Goal: Task Accomplishment & Management: Use online tool/utility

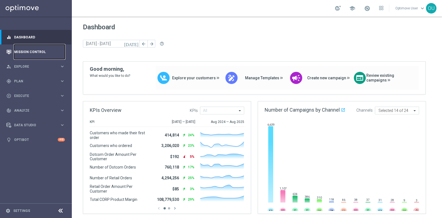
click at [29, 50] on link "Mission Control" at bounding box center [39, 51] width 51 height 15
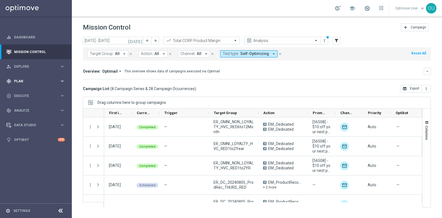
click at [38, 85] on div "gps_fixed Plan keyboard_arrow_right" at bounding box center [35, 81] width 71 height 15
click at [27, 109] on span "Templates" at bounding box center [34, 108] width 39 height 3
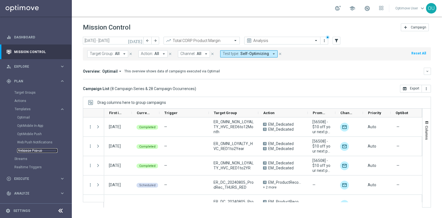
click at [36, 149] on link "Webpage Pop-up" at bounding box center [37, 150] width 40 height 4
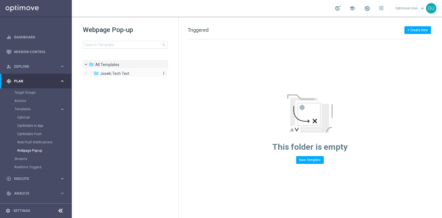
click at [120, 73] on span "Joseki Tech Test" at bounding box center [114, 73] width 29 height 5
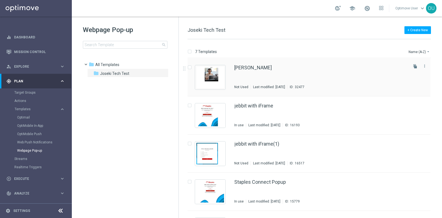
click at [332, 69] on div "[PERSON_NAME]" at bounding box center [320, 67] width 173 height 5
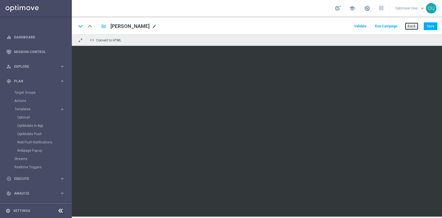
click at [413, 23] on button "Back" at bounding box center [412, 26] width 14 height 8
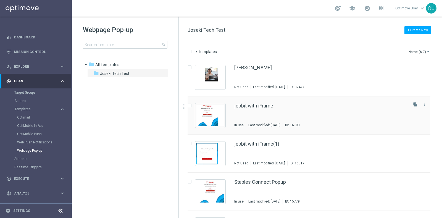
scroll to position [107, 0]
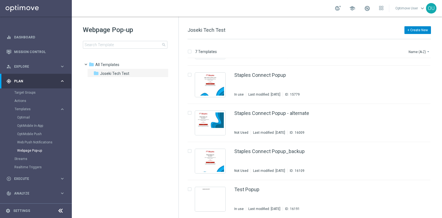
click at [417, 30] on button "+ Create New" at bounding box center [417, 30] width 27 height 8
click at [410, 37] on div "New Template" at bounding box center [409, 40] width 44 height 8
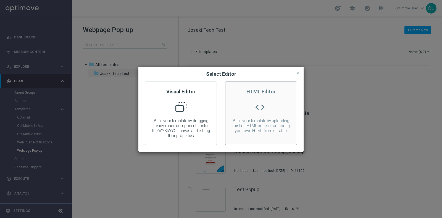
click at [257, 112] on div "code" at bounding box center [259, 109] width 11 height 15
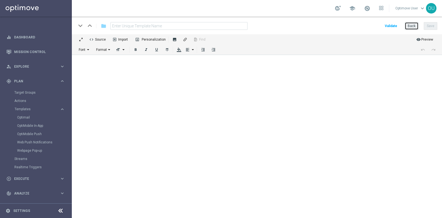
click at [410, 25] on button "Back" at bounding box center [412, 26] width 14 height 8
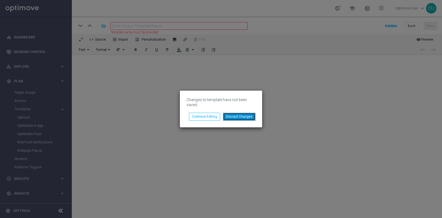
click at [240, 119] on button "Discard Changes" at bounding box center [239, 117] width 33 height 8
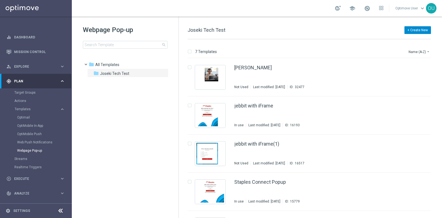
click at [415, 31] on button "+ Create New" at bounding box center [417, 30] width 27 height 8
click at [410, 39] on span "New Template" at bounding box center [402, 40] width 22 height 4
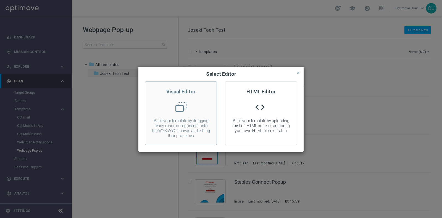
click at [173, 119] on p "Build your template by dragging ready-made components onto the WYSIWYG canvas a…" at bounding box center [180, 128] width 71 height 20
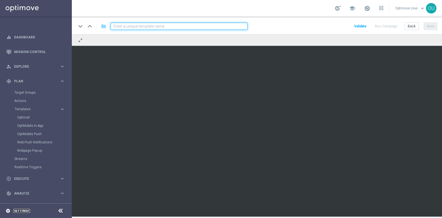
click at [14, 212] on link "Settings" at bounding box center [21, 210] width 17 height 3
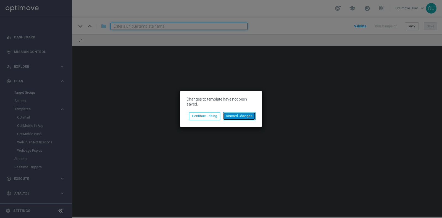
click at [239, 113] on button "Discard Changes" at bounding box center [239, 116] width 33 height 8
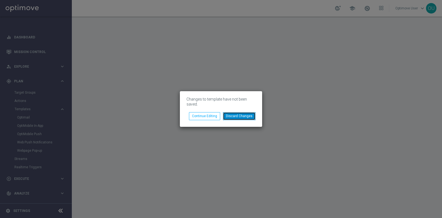
click at [235, 117] on button "Discard Changes" at bounding box center [239, 116] width 33 height 8
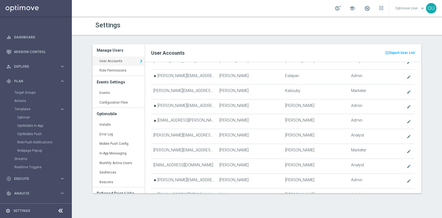
scroll to position [362, 0]
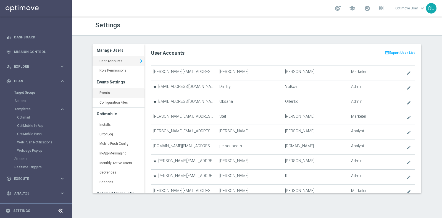
click at [115, 93] on link "Events keyboard_arrow_right" at bounding box center [119, 93] width 52 height 10
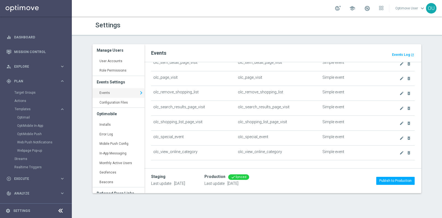
scroll to position [786, 0]
click at [29, 142] on link "Web Push Notifications" at bounding box center [37, 142] width 40 height 4
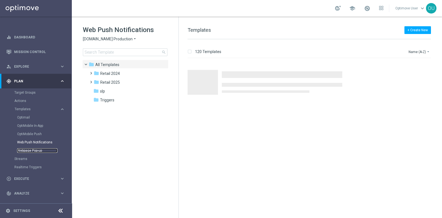
click at [34, 150] on link "Webpage Pop-up" at bounding box center [37, 150] width 40 height 4
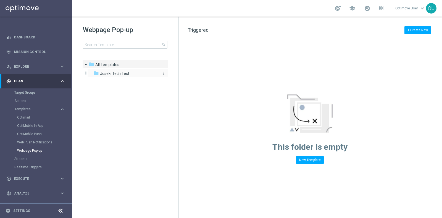
click at [127, 74] on span "Joseki Tech Test" at bounding box center [114, 73] width 29 height 5
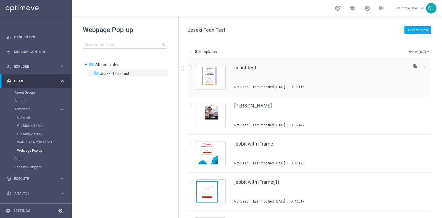
click at [264, 88] on div "Last modified: [DATE]" at bounding box center [269, 87] width 36 height 4
